Goal: Task Accomplishment & Management: Contribute content

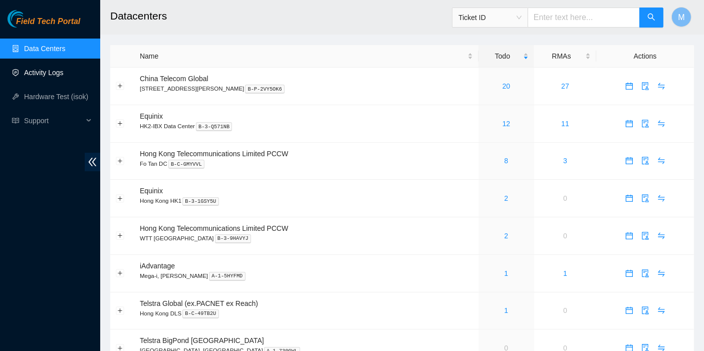
click at [61, 69] on link "Activity Logs" at bounding box center [44, 73] width 40 height 8
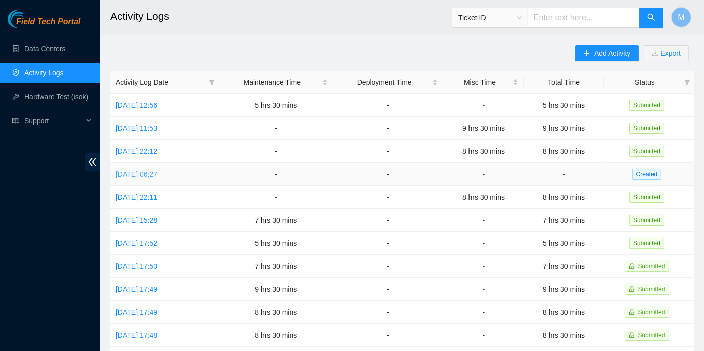
click at [156, 175] on link "[DATE] 06:27" at bounding box center [137, 174] width 42 height 8
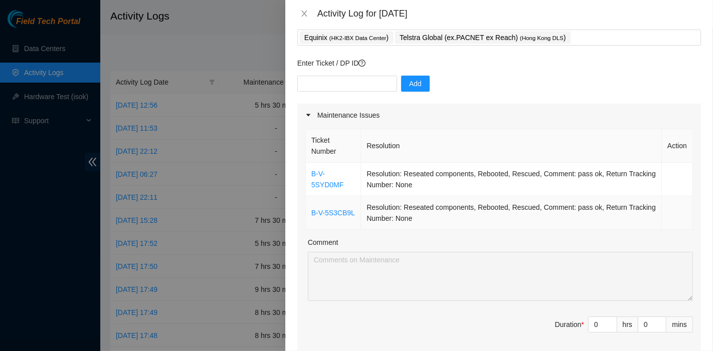
scroll to position [56, 0]
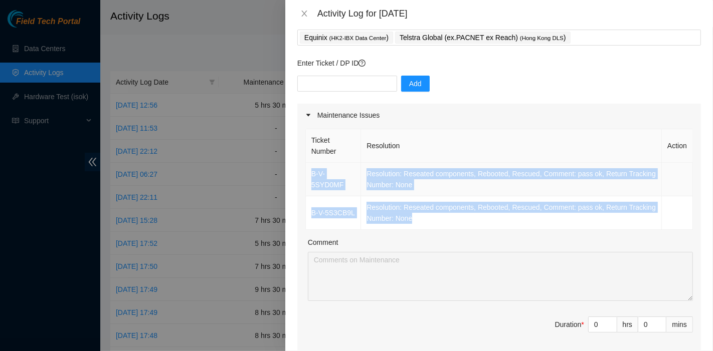
drag, startPoint x: 427, startPoint y: 220, endPoint x: 311, endPoint y: 176, distance: 123.7
click at [311, 176] on tbody "B-V-5SYD0MF Resolution: Reseated components, Rebooted, Rescued, Comment: pass o…" at bounding box center [499, 196] width 387 height 67
copy tbody "B-V-5SYD0MF Resolution: Reseated components, Rebooted, Rescued, Comment: pass o…"
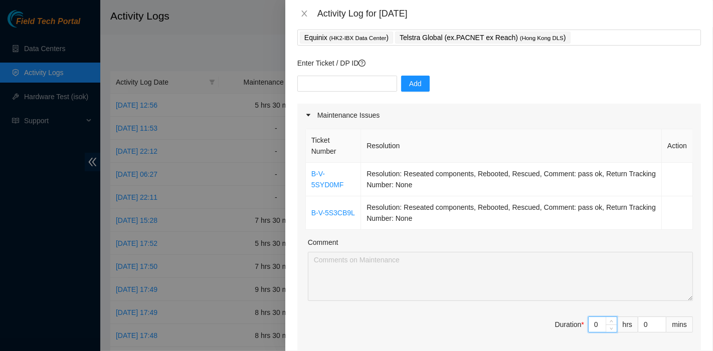
drag, startPoint x: 587, startPoint y: 326, endPoint x: 581, endPoint y: 326, distance: 5.5
click at [588, 326] on input "0" at bounding box center [602, 324] width 28 height 15
type input "8"
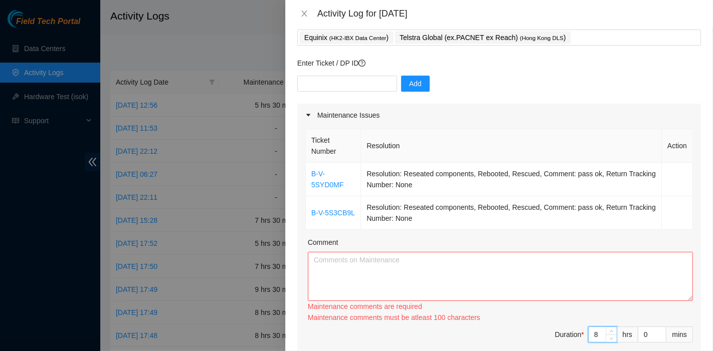
type input "8"
click at [424, 284] on textarea "Comment" at bounding box center [500, 276] width 385 height 49
paste textarea "B-V-5SYD0MF Resolution: Reseated components, Rebooted, Rescued, Comment: pass o…"
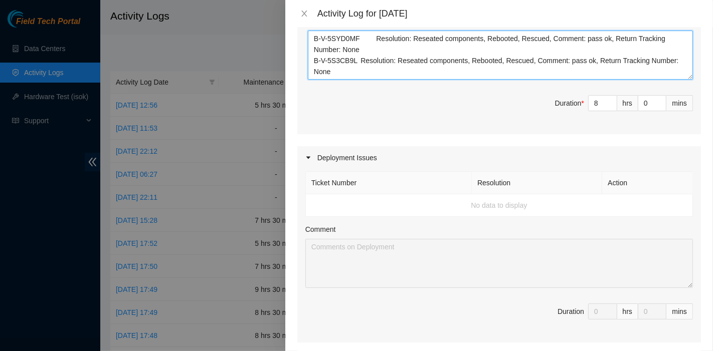
scroll to position [278, 0]
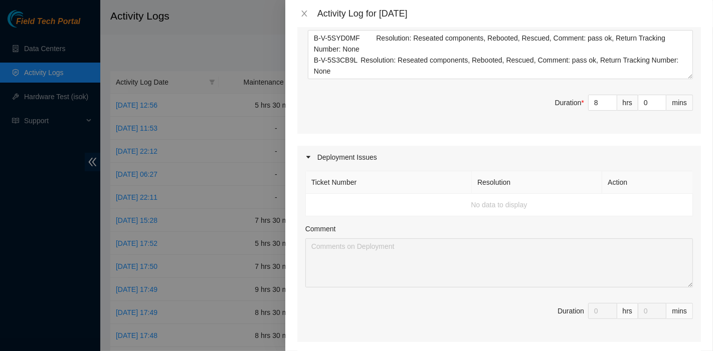
click at [462, 82] on div "Ticket Number Resolution Action B-V-5SYD0MF Resolution: Reseated components, Re…" at bounding box center [498, 19] width 403 height 229
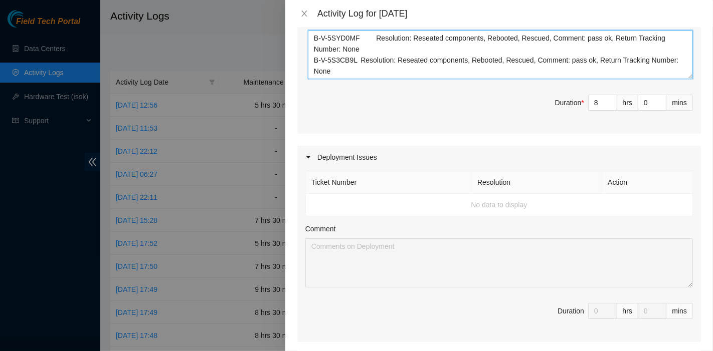
click at [383, 69] on textarea "B-V-5SYD0MF Resolution: Reseated components, Rebooted, Rescued, Comment: pass o…" at bounding box center [500, 54] width 385 height 49
paste textarea "B-V-5QRD4I9 Resolution: Reseated components, Rebooted, Rescued, Comment: pass o…"
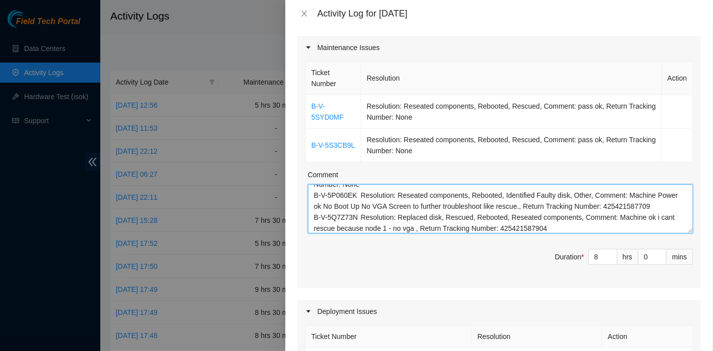
scroll to position [0, 0]
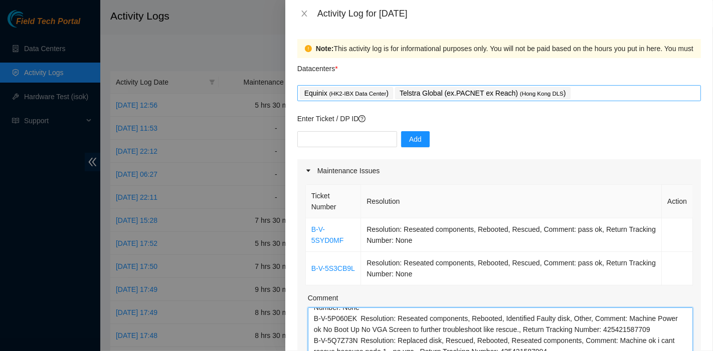
click at [587, 86] on div "Equinix ( HK2-IBX Data Center ) Telstra Global (ex.PACNET ex Reach) ( [GEOGRAPH…" at bounding box center [499, 93] width 398 height 14
type textarea "B-V-5SYD0MF Resolution: Reseated components, Rebooted, Rescued, Comment: pass o…"
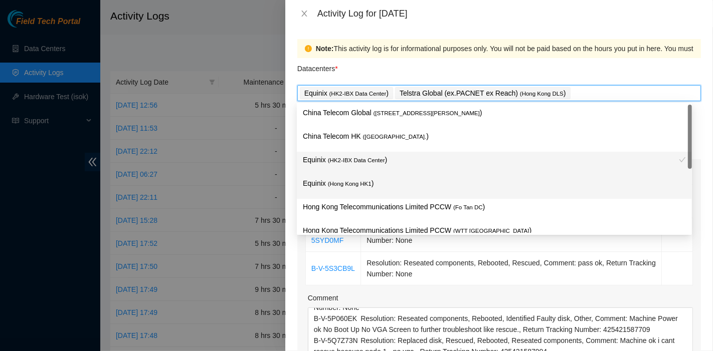
drag, startPoint x: 383, startPoint y: 152, endPoint x: 384, endPoint y: 160, distance: 7.5
click at [383, 152] on div "Equinix ( HK2-IBX Data Center )" at bounding box center [494, 164] width 395 height 24
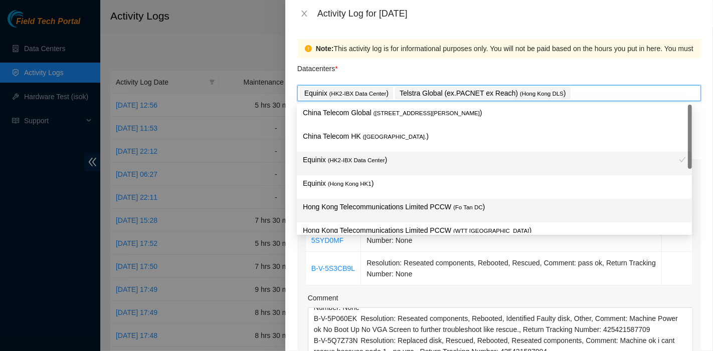
click at [376, 199] on div "Hong Kong Telecommunications Limited PCCW ( Fo Tan DC )" at bounding box center [494, 211] width 395 height 24
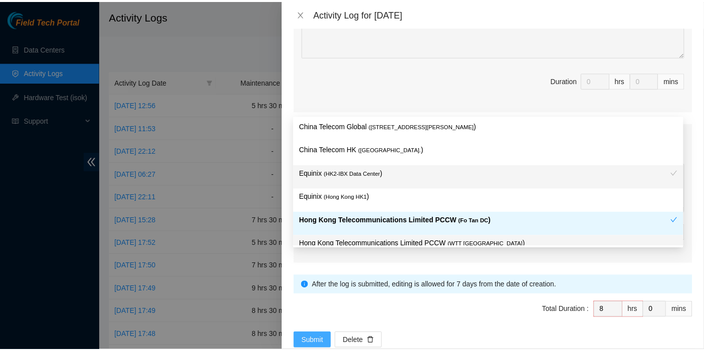
scroll to position [541, 0]
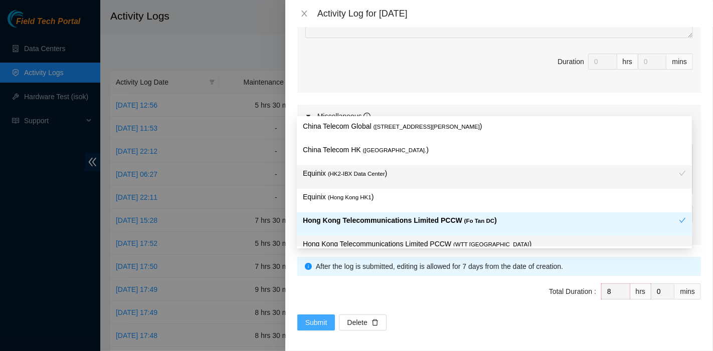
click at [317, 318] on span "Submit" at bounding box center [316, 322] width 22 height 11
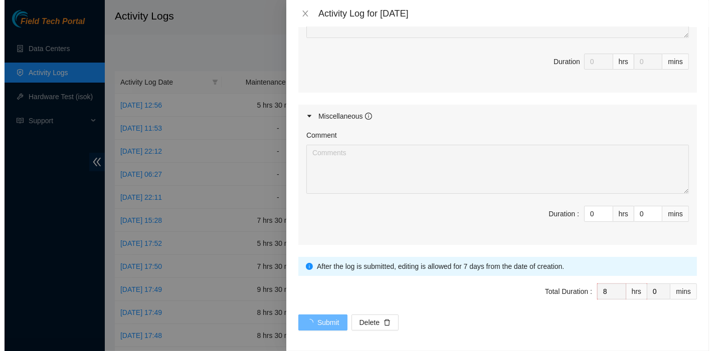
scroll to position [0, 0]
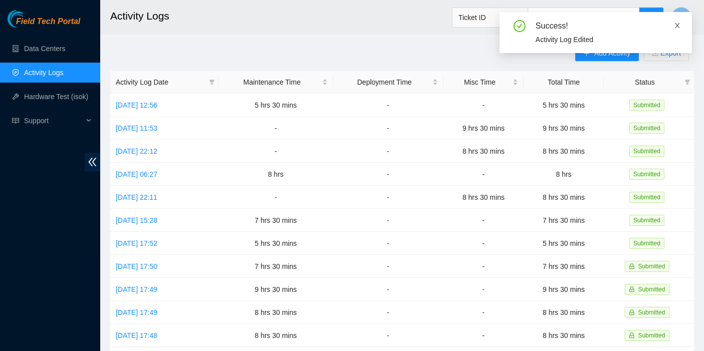
click at [678, 25] on icon "close" at bounding box center [677, 25] width 7 height 7
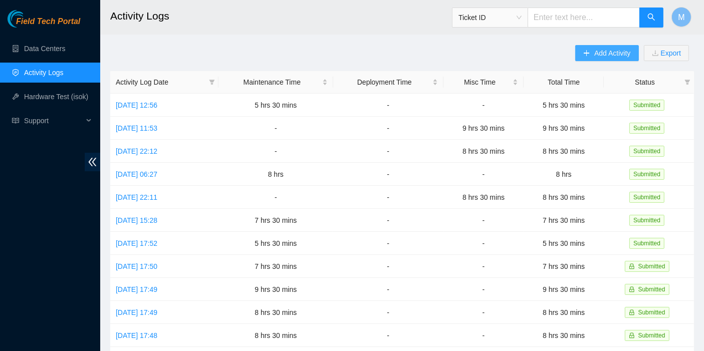
click at [594, 55] on button "Add Activity" at bounding box center [606, 53] width 63 height 16
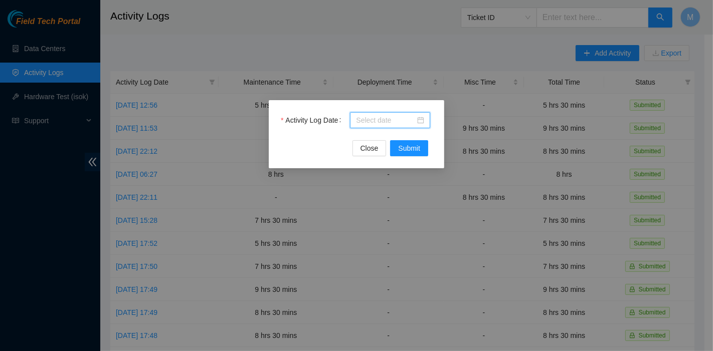
click at [401, 118] on input "Activity Log Date" at bounding box center [385, 120] width 59 height 11
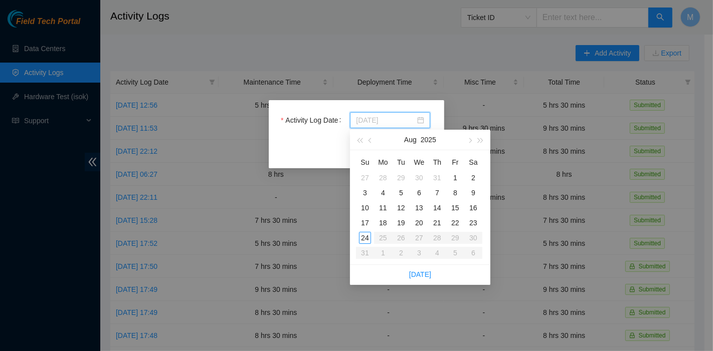
type input "[DATE]"
click at [356, 237] on td "24" at bounding box center [365, 238] width 18 height 15
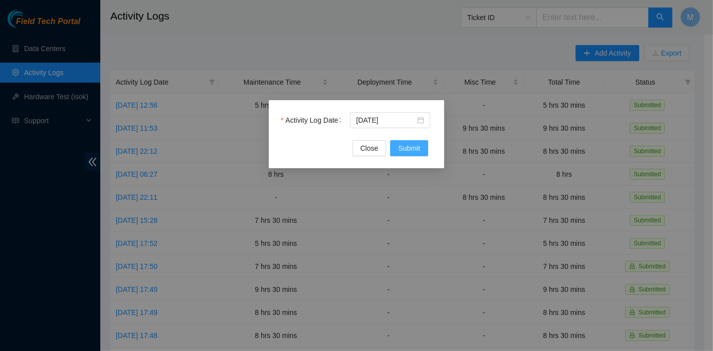
click at [401, 152] on span "Submit" at bounding box center [409, 148] width 22 height 11
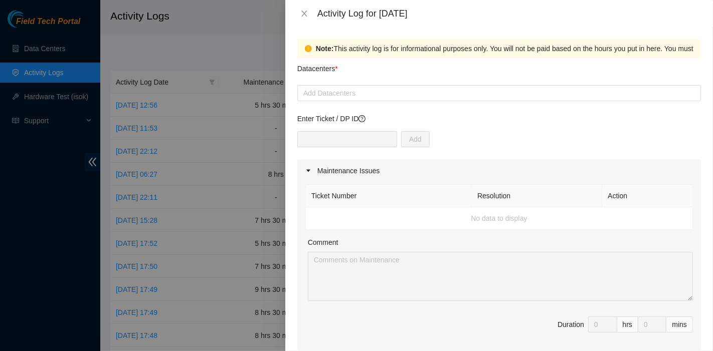
drag, startPoint x: 482, startPoint y: 120, endPoint x: 449, endPoint y: 129, distance: 34.3
click at [482, 120] on p "Enter Ticket / DP ID" at bounding box center [498, 118] width 403 height 11
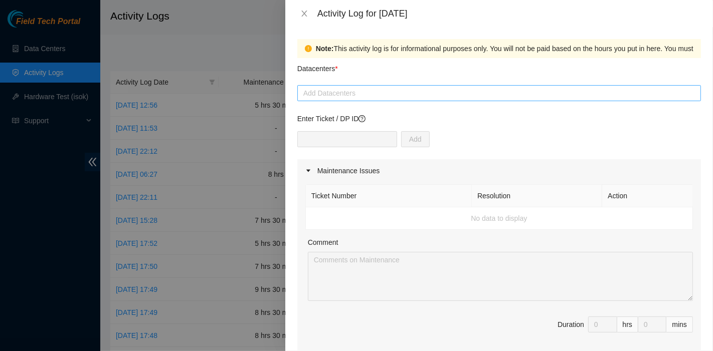
click at [351, 93] on div at bounding box center [499, 93] width 398 height 12
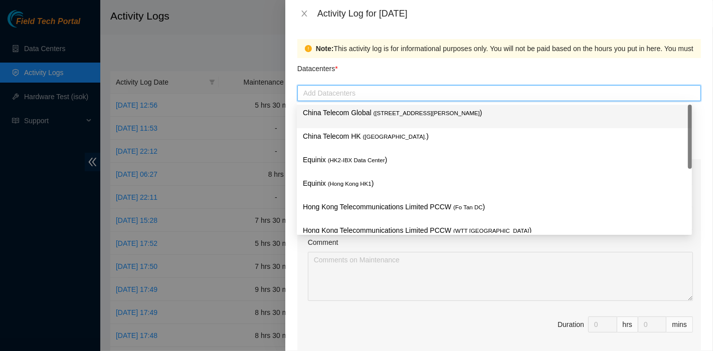
click at [351, 105] on div "China Telecom Global ( [STREET_ADDRESS][PERSON_NAME] )" at bounding box center [494, 117] width 395 height 24
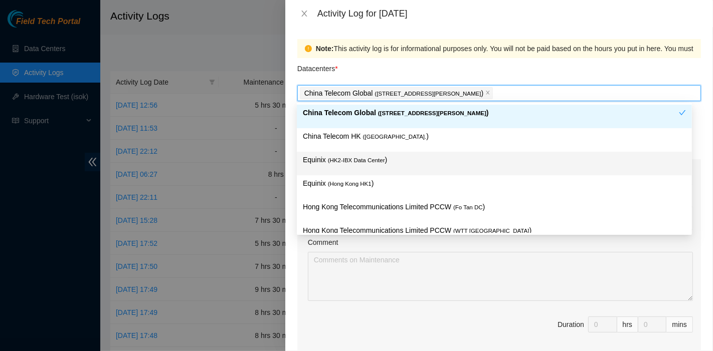
click at [357, 168] on div "Equinix ( HK2-IBX Data Center )" at bounding box center [494, 163] width 383 height 19
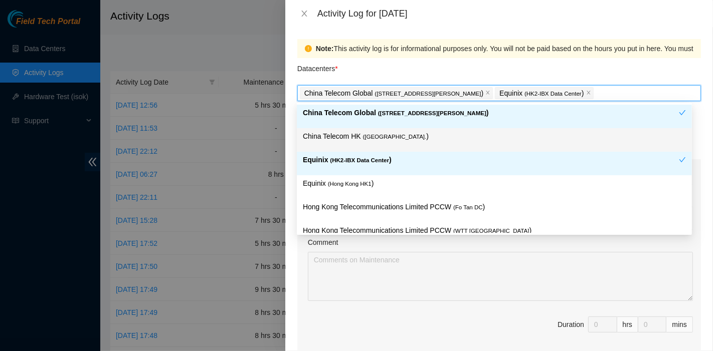
click at [361, 143] on div "China Telecom HK ( [GEOGRAPHIC_DATA] )" at bounding box center [494, 140] width 383 height 19
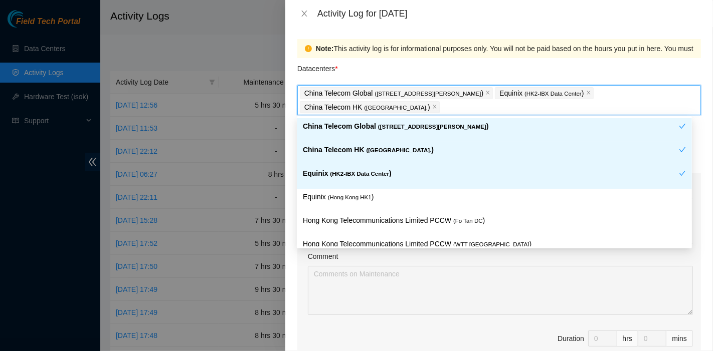
click at [380, 77] on div "Datacenters *" at bounding box center [498, 71] width 403 height 27
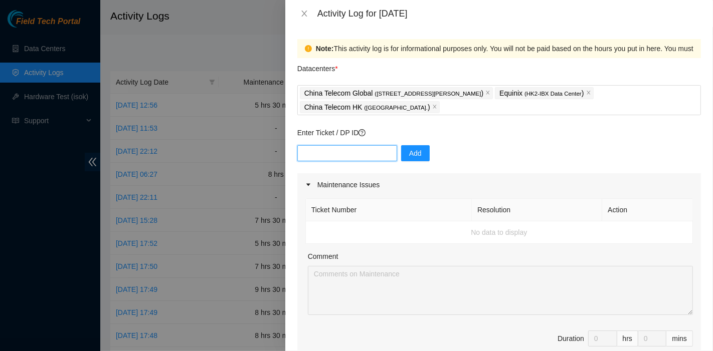
click at [337, 154] on input "text" at bounding box center [347, 153] width 100 height 16
paste input "B-V-5SU46ET"
type input "B-V-5SU46ET"
click at [401, 155] on button "Add" at bounding box center [415, 153] width 29 height 16
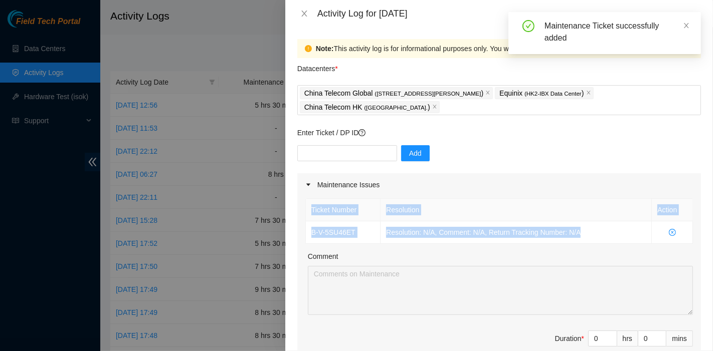
drag, startPoint x: 487, startPoint y: 233, endPoint x: 299, endPoint y: 224, distance: 187.7
click at [299, 224] on div "Ticket Number Resolution Action B-V-5SU46ET Resolution: N/A, Comment: N/A, Retu…" at bounding box center [498, 282] width 403 height 173
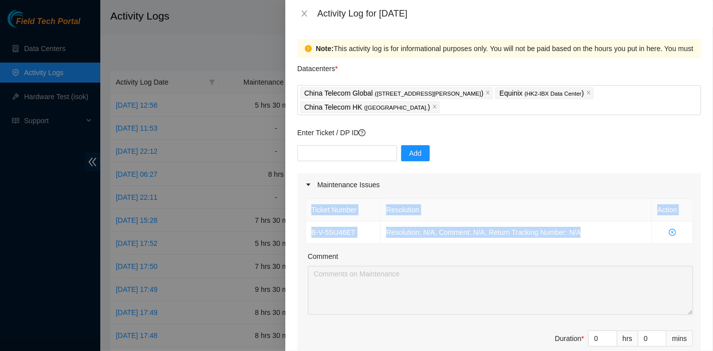
copy table "Ticket Number Resolution Action B-V-5SU46ET Resolution: N/A, Comment: N/A, Retu…"
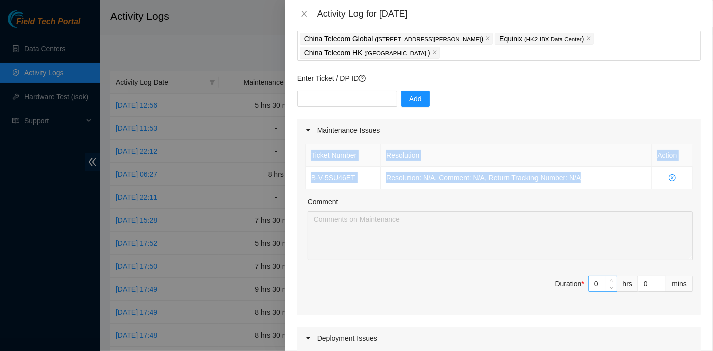
scroll to position [55, 0]
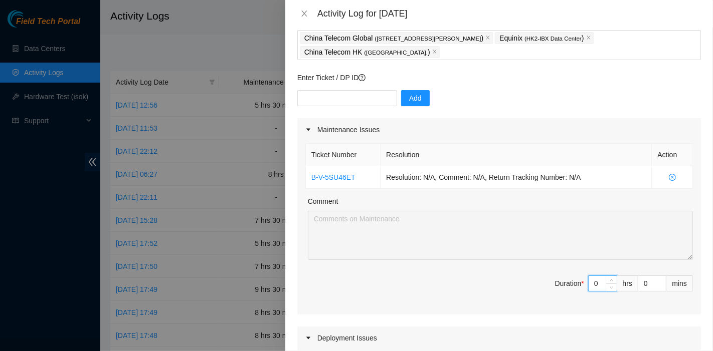
drag, startPoint x: 592, startPoint y: 285, endPoint x: 566, endPoint y: 282, distance: 26.7
click at [566, 282] on span "Duration * 0 hrs 0 mins" at bounding box center [498, 290] width 387 height 28
type input "6"
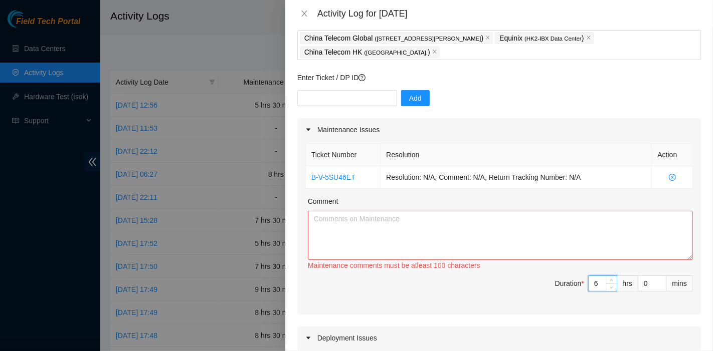
type input "6"
click at [348, 205] on div "Comment" at bounding box center [500, 203] width 385 height 15
click at [351, 224] on textarea "Comment" at bounding box center [500, 235] width 385 height 49
paste textarea "Ticket Number Resolution Action B-V-5SU46ET Resolution: N/A, Comment: N/A, Retu…"
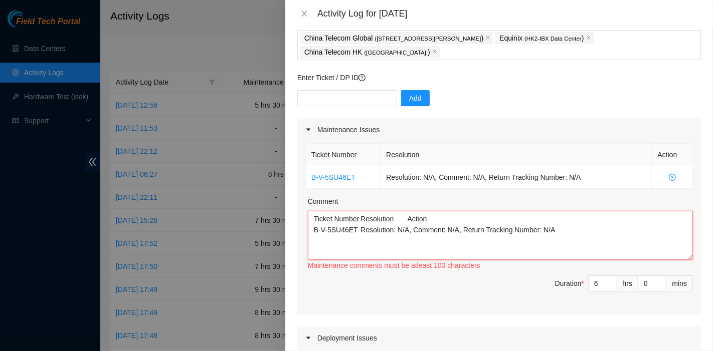
click at [504, 248] on textarea "Ticket Number Resolution Action B-V-5SU46ET Resolution: N/A, Comment: N/A, Retu…" at bounding box center [500, 235] width 385 height 49
click at [592, 232] on textarea "Ticket Number Resolution Action B-V-5SU46ET Resolution: N/A, Comment: N/A, Retu…" at bounding box center [500, 235] width 385 height 49
paste textarea "B-V-5PNL5ST Resolution: Replaced disk, Rescued, Rebooted, Reseated components, …"
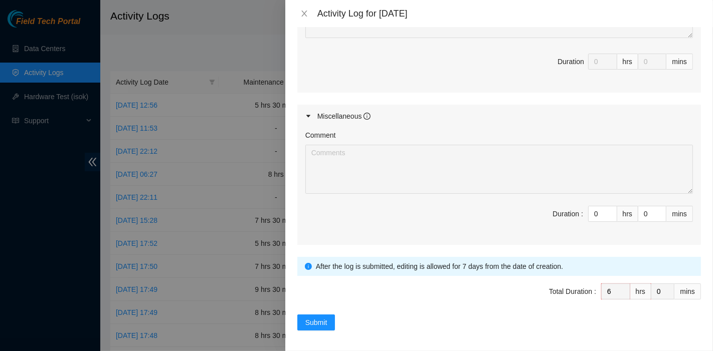
scroll to position [486, 0]
type textarea "Ticket Number Resolution Action B-V-5SU46ET Resolution: N/A, Comment: N/A, Retu…"
click at [315, 314] on button "Submit" at bounding box center [316, 322] width 38 height 16
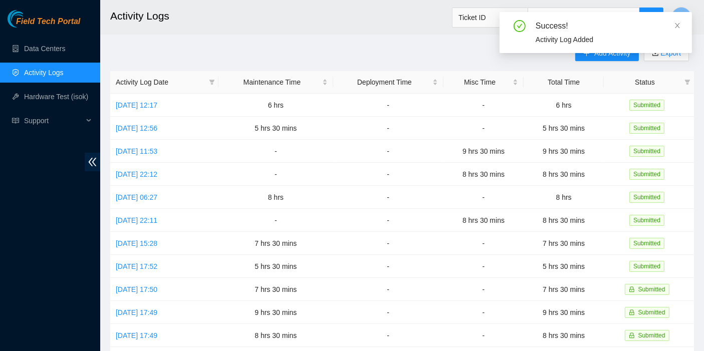
click at [682, 24] on div "Success! Activity Log Added" at bounding box center [596, 32] width 192 height 41
click at [677, 25] on icon "close" at bounding box center [677, 25] width 5 height 5
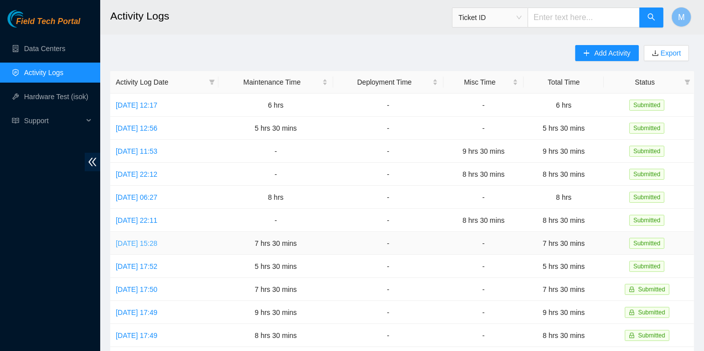
click at [143, 240] on link "[DATE] 15:28" at bounding box center [137, 244] width 42 height 8
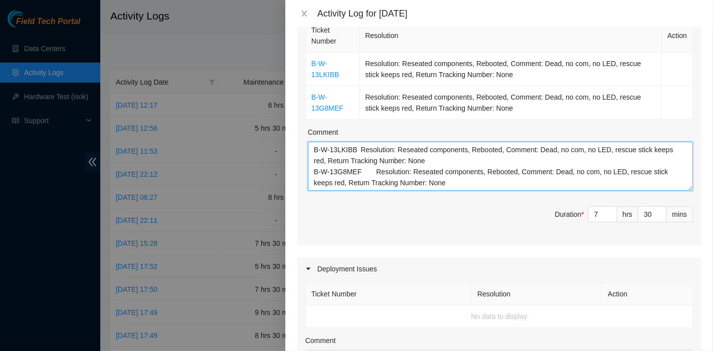
scroll to position [166, 0]
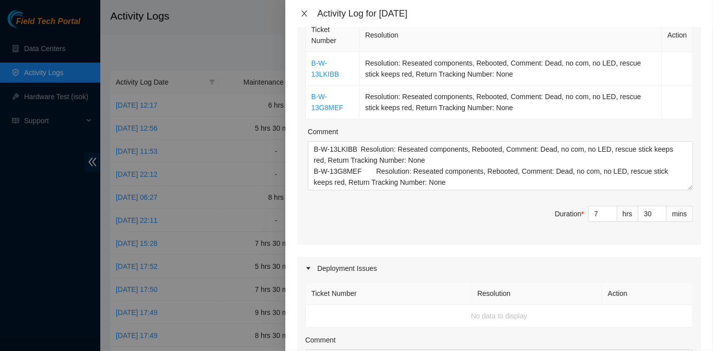
click at [305, 11] on icon "close" at bounding box center [304, 14] width 8 height 8
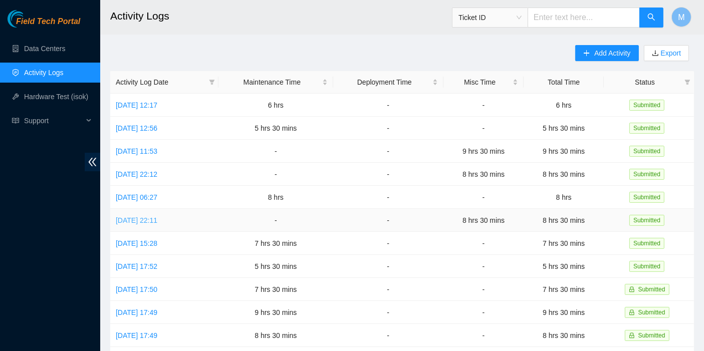
click at [138, 219] on link "[DATE] 22:11" at bounding box center [137, 221] width 42 height 8
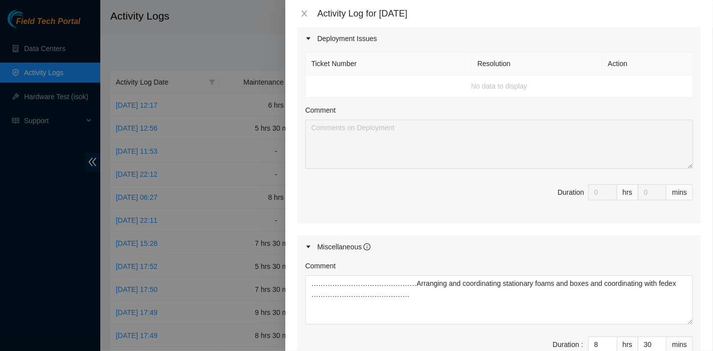
scroll to position [389, 0]
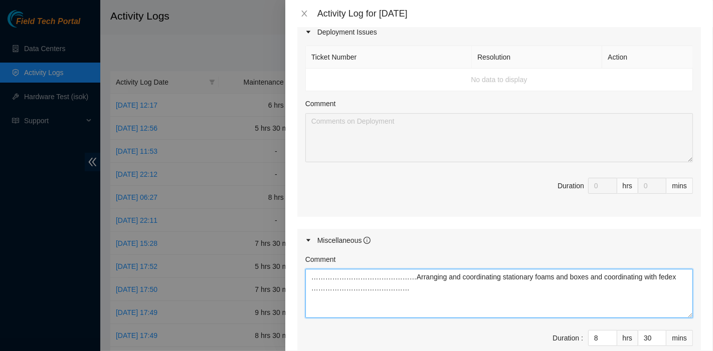
drag, startPoint x: 409, startPoint y: 294, endPoint x: 201, endPoint y: 256, distance: 211.5
click at [201, 256] on div "Activity Log for [DATE] Note: This activity log is for informational purposes o…" at bounding box center [356, 175] width 713 height 351
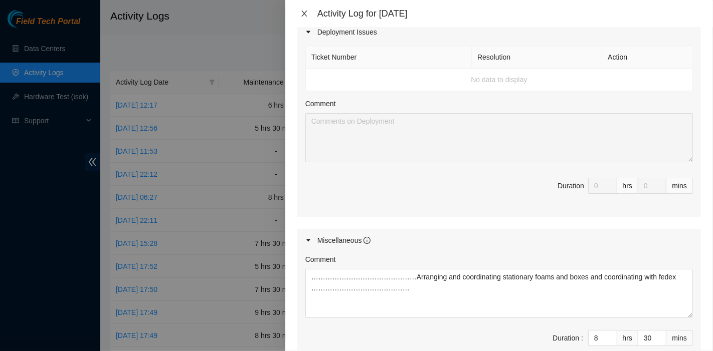
click at [302, 16] on icon "close" at bounding box center [304, 14] width 8 height 8
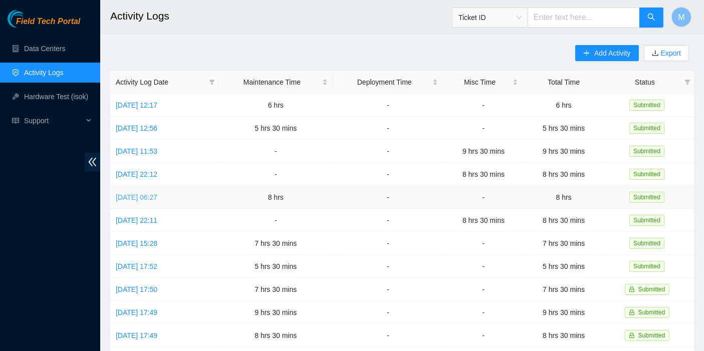
click at [143, 196] on link "[DATE] 06:27" at bounding box center [137, 197] width 42 height 8
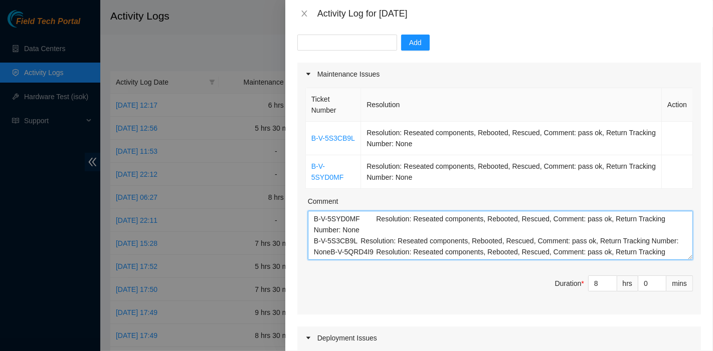
scroll to position [111, 0]
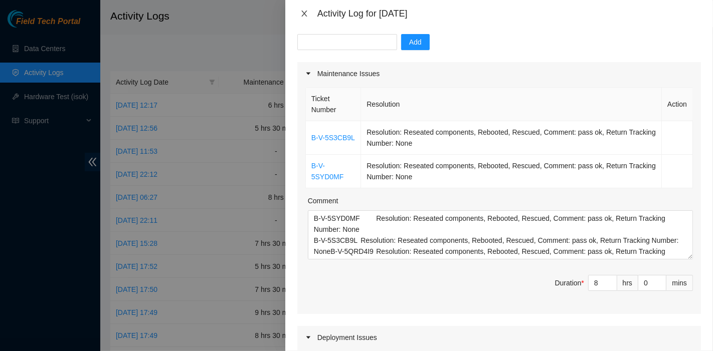
click at [308, 12] on button "Close" at bounding box center [304, 14] width 14 height 10
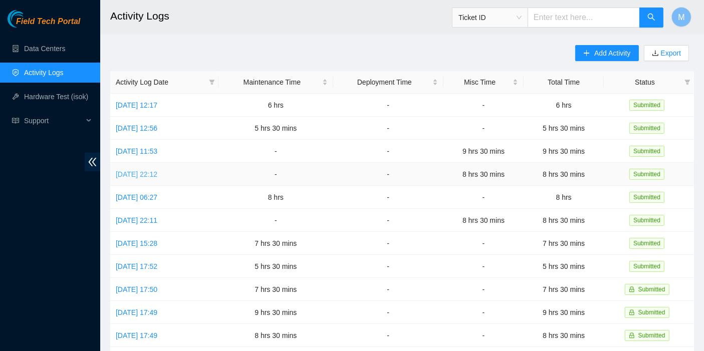
click at [143, 171] on link "[DATE] 22:12" at bounding box center [137, 174] width 42 height 8
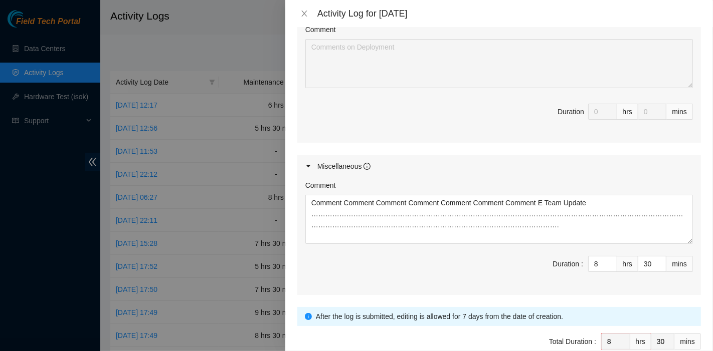
scroll to position [514, 0]
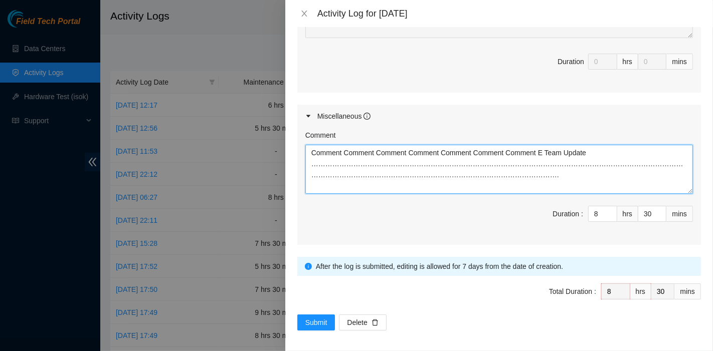
drag, startPoint x: 441, startPoint y: 179, endPoint x: 62, endPoint y: 146, distance: 380.3
click at [62, 146] on div "Activity Log for [DATE] Note: This activity log is for informational purposes o…" at bounding box center [356, 175] width 713 height 351
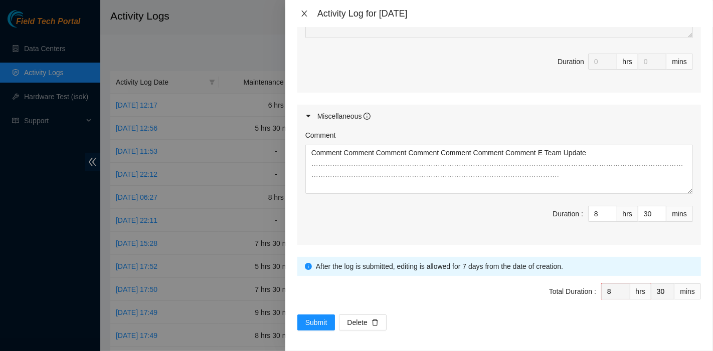
click at [306, 15] on icon "close" at bounding box center [304, 14] width 8 height 8
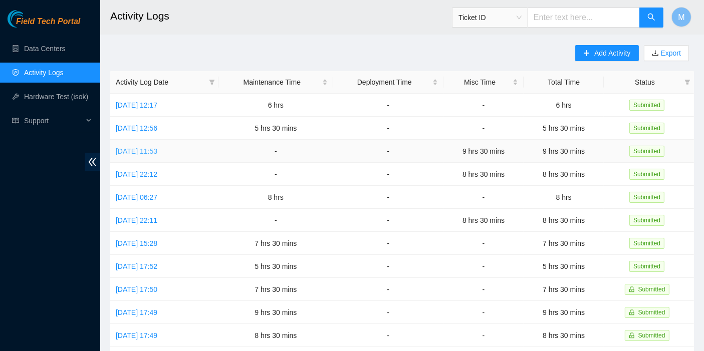
click at [146, 152] on link "[DATE] 11:53" at bounding box center [137, 151] width 42 height 8
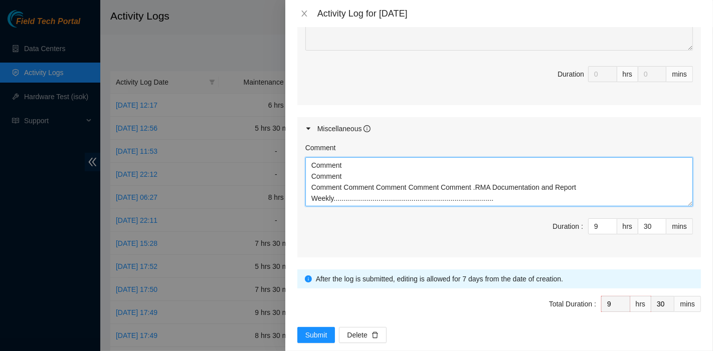
scroll to position [0, 0]
drag, startPoint x: 501, startPoint y: 201, endPoint x: 96, endPoint y: 168, distance: 406.3
click at [96, 168] on div "Activity Log for [DATE] Note: This activity log is for informational purposes o…" at bounding box center [356, 175] width 713 height 351
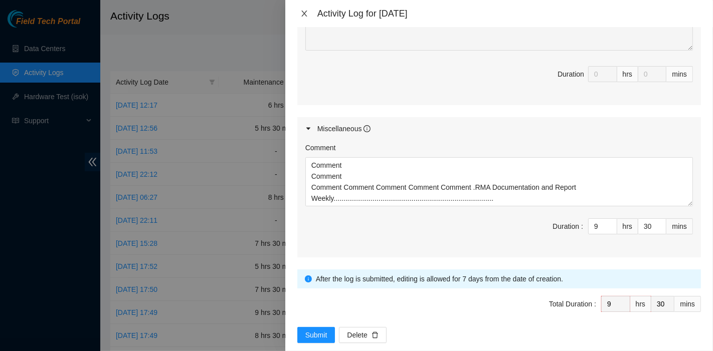
click at [302, 13] on icon "close" at bounding box center [304, 14] width 8 height 8
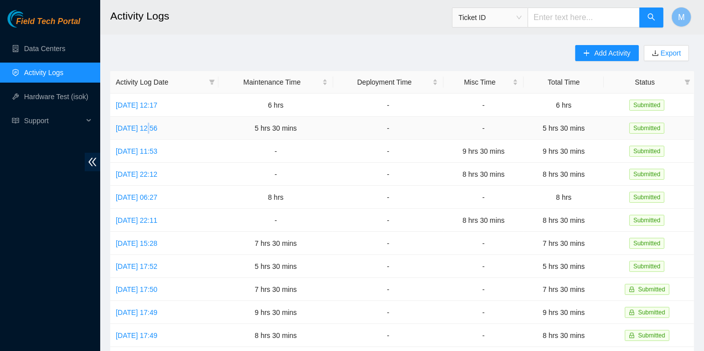
click at [145, 122] on td "[DATE] 12:56" at bounding box center [164, 128] width 108 height 23
click at [136, 128] on link "[DATE] 12:56" at bounding box center [137, 128] width 42 height 8
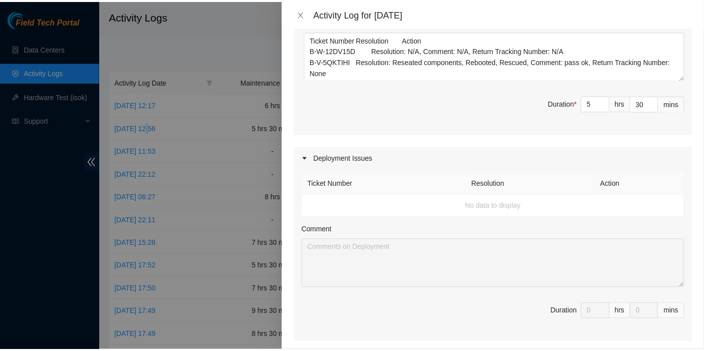
scroll to position [222, 0]
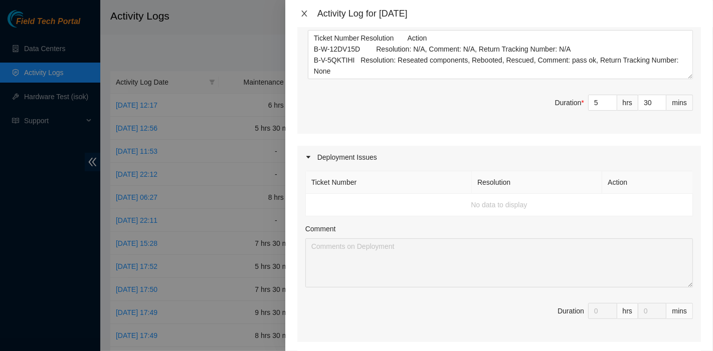
click at [303, 12] on icon "close" at bounding box center [304, 14] width 8 height 8
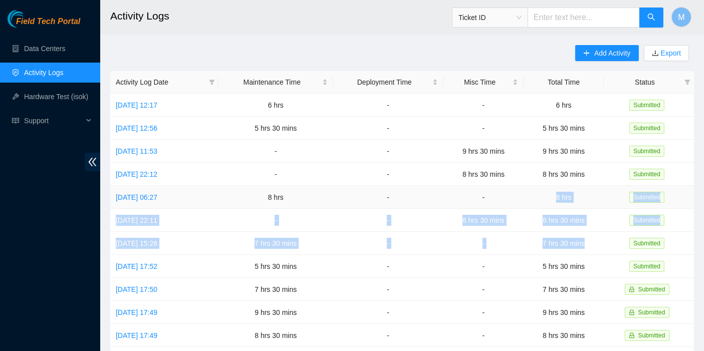
drag, startPoint x: 606, startPoint y: 244, endPoint x: 553, endPoint y: 198, distance: 70.7
click at [553, 198] on tbody "[DATE] 12:17 6 hrs - - 6 hrs Submitted [DATE] 12:56 5 hrs 30 mins - - 5 hrs 30 …" at bounding box center [402, 324] width 584 height 461
click at [679, 17] on span "M" at bounding box center [681, 17] width 7 height 13
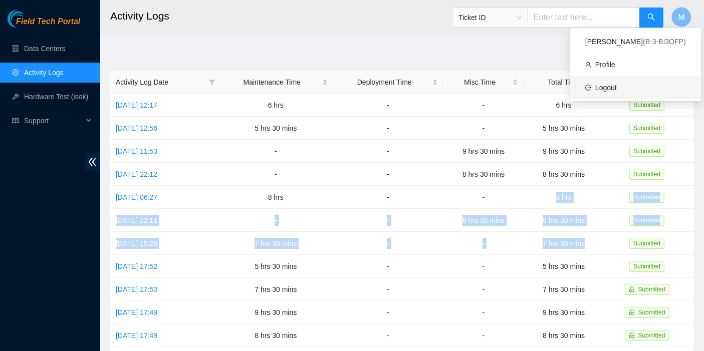
click at [617, 90] on link "Logout" at bounding box center [606, 88] width 22 height 8
